Goal: Contribute content: Add original content to the website for others to see

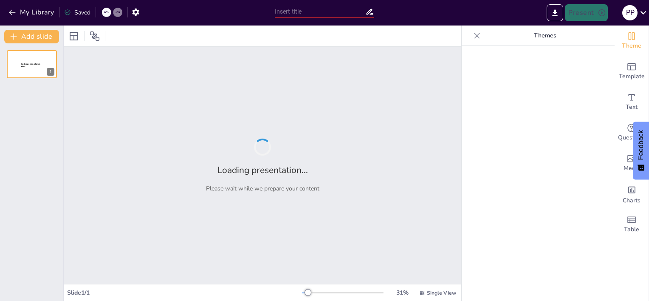
type input "Exploring Self-Concept: Reflections and Realizations"
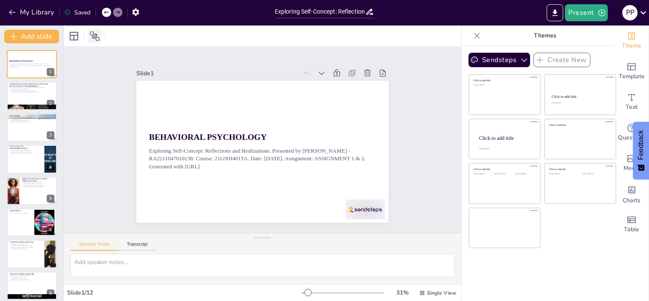
click at [95, 38] on icon at bounding box center [95, 36] width 10 height 10
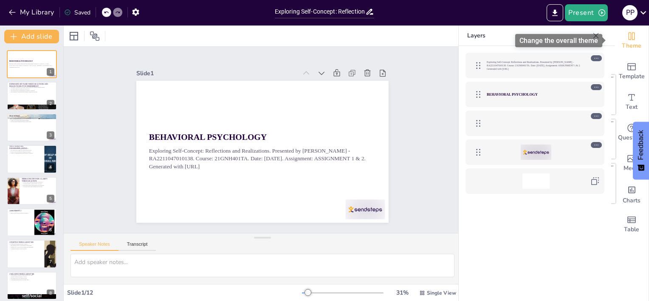
click at [629, 38] on icon "Change the overall theme" at bounding box center [632, 36] width 6 height 8
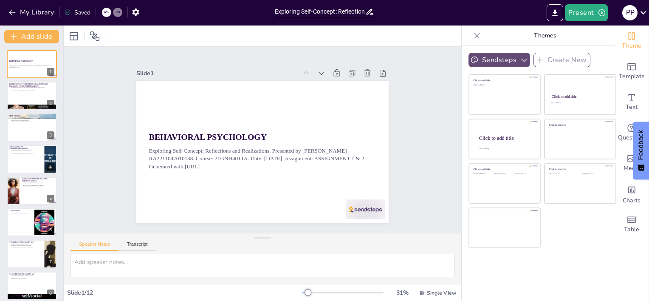
click at [520, 56] on icon "button" at bounding box center [524, 60] width 8 height 8
click at [508, 88] on span "Sendsteps" at bounding box center [506, 89] width 38 height 8
click at [79, 37] on div at bounding box center [74, 36] width 14 height 14
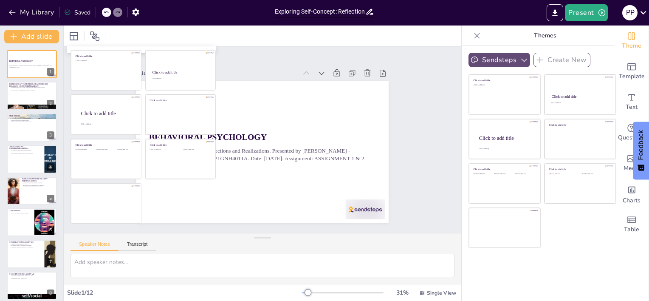
click at [398, 147] on div "Slide 1 BEHAVIORAL PSYCHOLOGY Exploring Self-Concept: Reflections and Realizati…" at bounding box center [263, 140] width 316 height 196
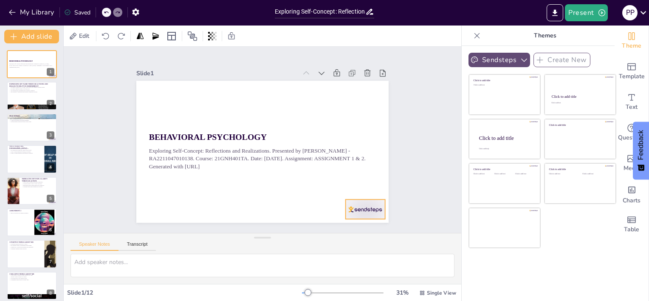
click at [358, 208] on div at bounding box center [357, 220] width 41 height 24
click at [366, 189] on icon at bounding box center [367, 193] width 8 height 9
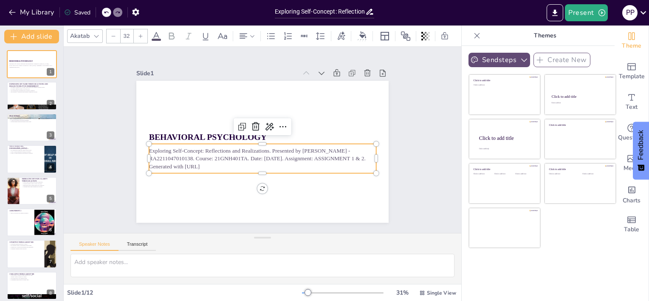
click at [229, 170] on p "Generated with [URL]" at bounding box center [260, 165] width 227 height 31
click at [222, 167] on p "Generated with [URL]" at bounding box center [262, 166] width 227 height 8
click at [216, 164] on p "Generated with [URL]" at bounding box center [258, 163] width 224 height 55
click at [211, 163] on p "Generated with [URL]" at bounding box center [262, 164] width 227 height 8
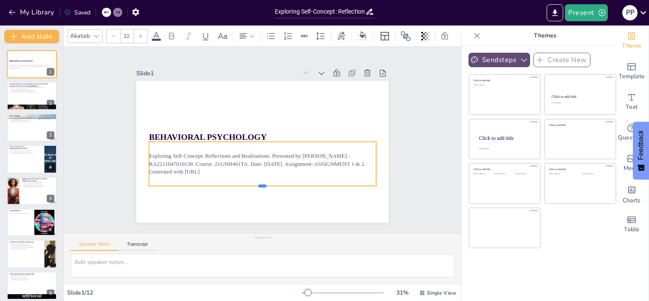
drag, startPoint x: 255, startPoint y: 167, endPoint x: 258, endPoint y: 184, distance: 16.4
click at [258, 184] on div "BEHAVIORAL PSYCHOLOGY Exploring Self-Concept: Reflections and Realizations. Pre…" at bounding box center [261, 151] width 266 height 167
click at [211, 170] on p "Generated with [URL]" at bounding box center [259, 171] width 227 height 31
click at [210, 170] on p "Generated with [URL]" at bounding box center [259, 171] width 227 height 31
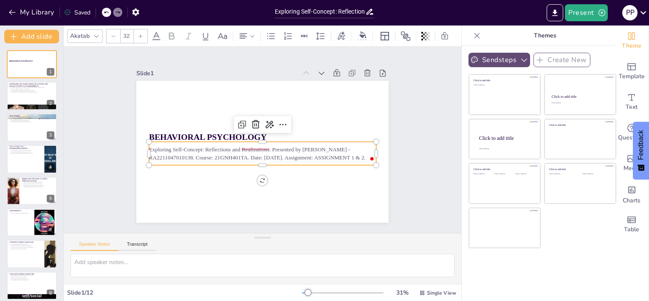
click at [413, 151] on div "Slide 1 BEHAVIORAL PSYCHOLOGY Exploring Self-Concept: Reflections and Realizati…" at bounding box center [263, 140] width 398 height 186
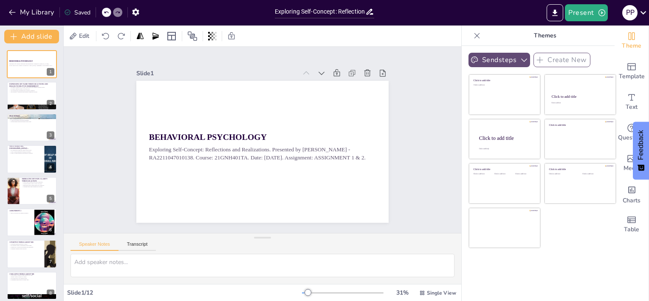
drag, startPoint x: 413, startPoint y: 147, endPoint x: 408, endPoint y: 133, distance: 14.9
click at [409, 135] on div "Slide 1 BEHAVIORAL PSYCHOLOGY Exploring Self-Concept: Reflections and Realizati…" at bounding box center [263, 140] width 398 height 186
click at [17, 89] on p "The visualization technique aids in memory retention." at bounding box center [32, 90] width 46 height 2
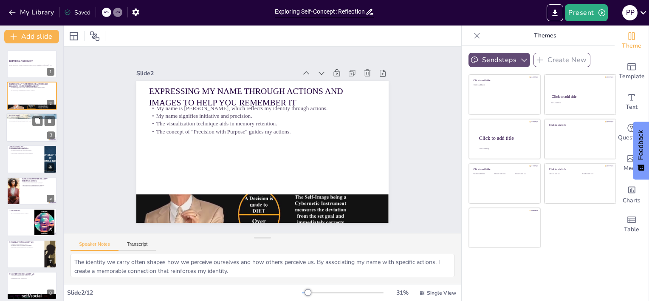
click at [19, 113] on div at bounding box center [31, 116] width 51 height 28
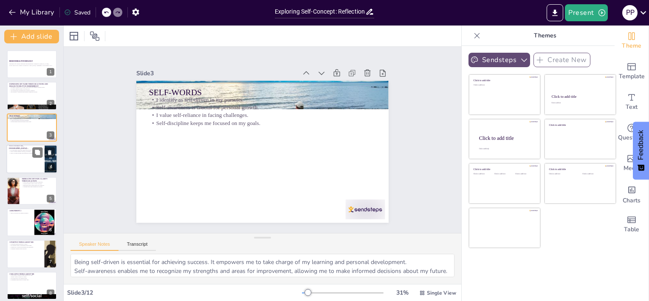
click at [31, 161] on div at bounding box center [31, 158] width 51 height 29
type textarea "Curiosity fuels my desire to explore and understand the world around me. It lea…"
